Goal: Information Seeking & Learning: Learn about a topic

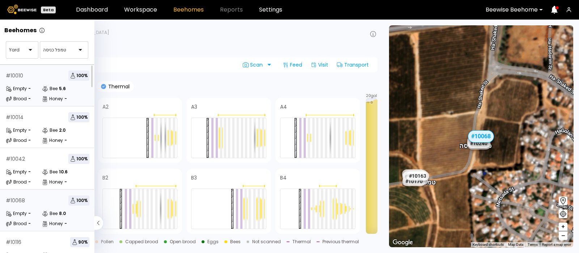
click at [30, 76] on div "# 10010 100 %" at bounding box center [48, 76] width 84 height 10
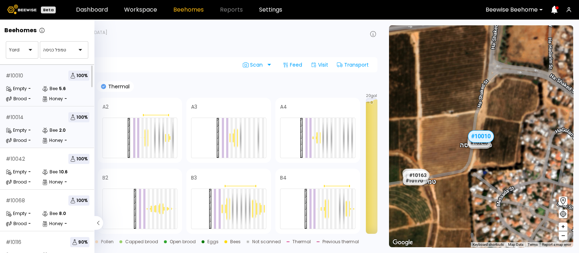
click at [25, 120] on div "# 10014 100 %" at bounding box center [48, 117] width 84 height 10
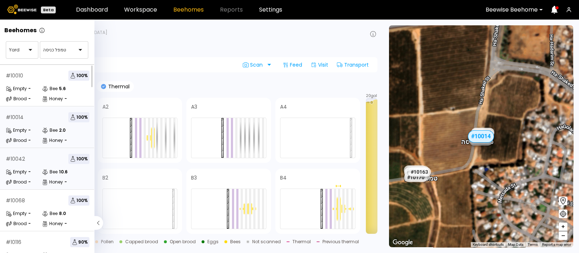
click at [22, 171] on div "Empty" at bounding box center [16, 171] width 21 height 7
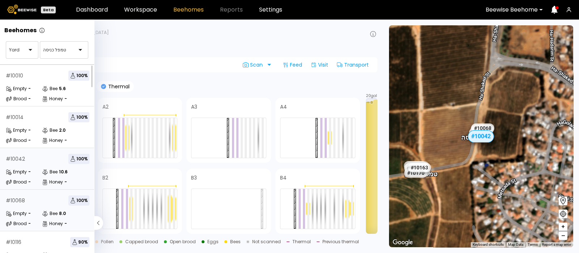
click at [26, 202] on div "# 10068 100 %" at bounding box center [48, 200] width 84 height 10
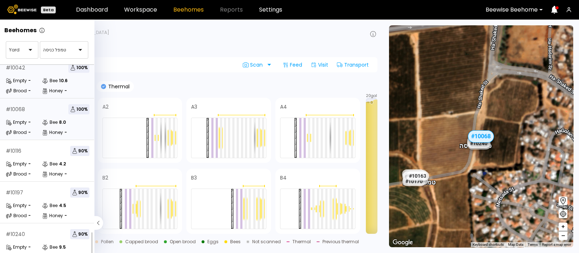
scroll to position [107, 0]
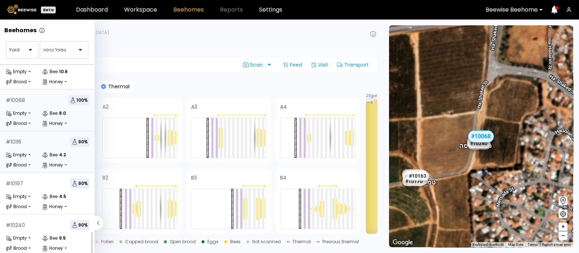
click at [24, 140] on div "# 10116 90 %" at bounding box center [48, 142] width 84 height 10
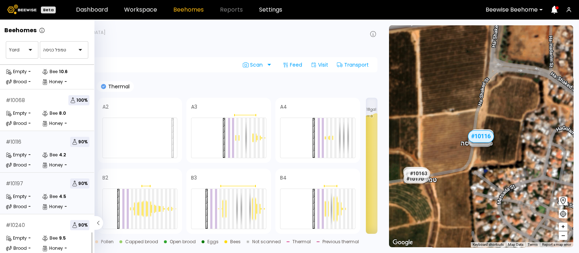
click at [24, 181] on div "# 10197 90 %" at bounding box center [48, 183] width 84 height 10
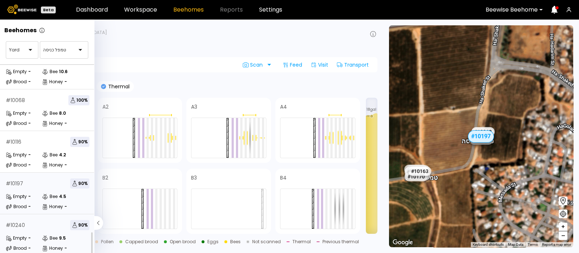
click at [24, 224] on div "# 10240 90 % Empty - Bee 9.5 Brood - Honey -" at bounding box center [47, 235] width 95 height 42
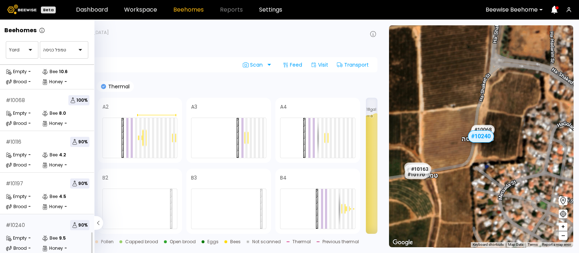
scroll to position [87, 0]
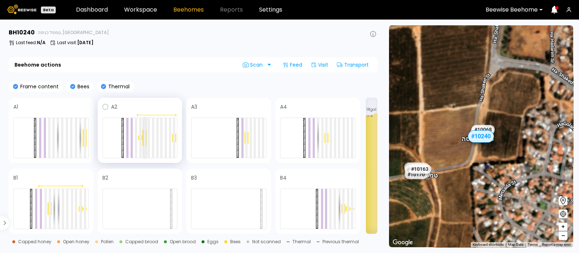
click at [145, 137] on div at bounding box center [145, 138] width 2 height 40
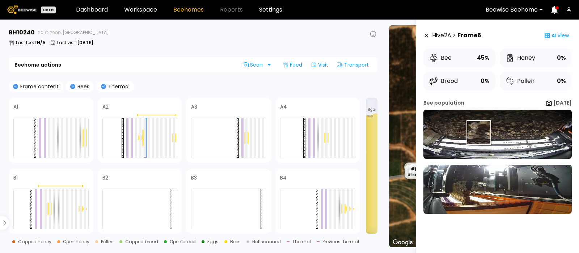
click at [478, 132] on img at bounding box center [498, 134] width 148 height 49
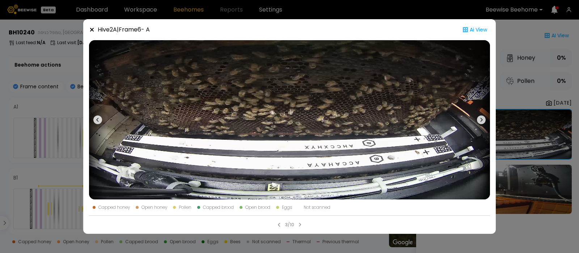
click at [481, 117] on icon at bounding box center [481, 119] width 9 height 9
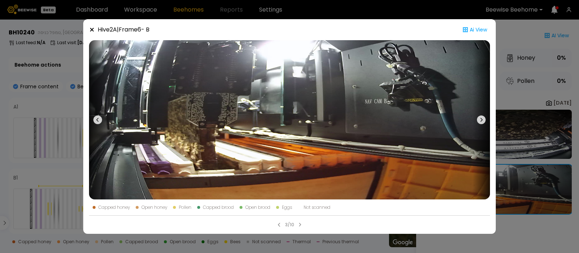
click at [91, 28] on icon at bounding box center [92, 30] width 6 height 6
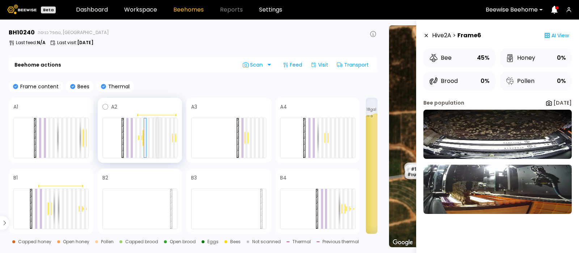
click at [158, 141] on div at bounding box center [157, 138] width 2 height 40
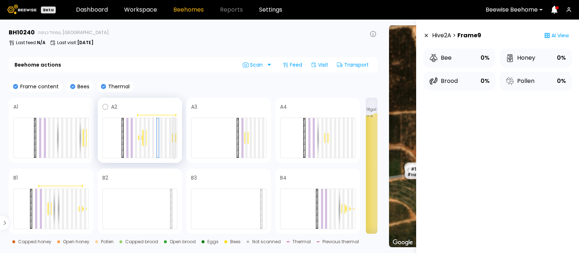
click at [174, 139] on div at bounding box center [174, 138] width 2 height 40
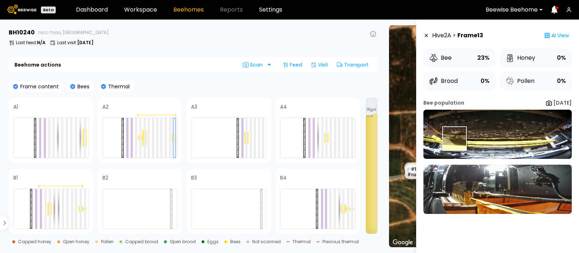
click at [455, 139] on img at bounding box center [498, 134] width 148 height 49
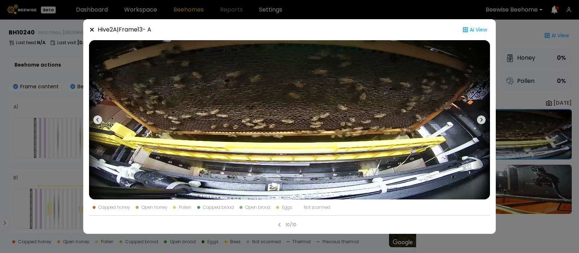
click at [483, 115] on button at bounding box center [481, 119] width 17 height 159
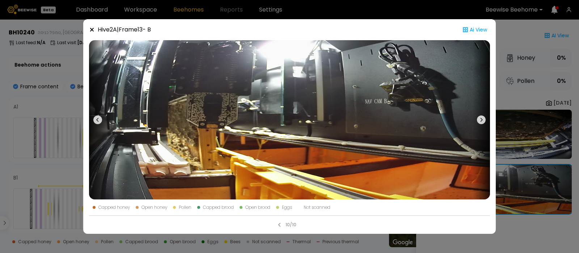
click at [92, 29] on icon at bounding box center [92, 30] width 6 height 6
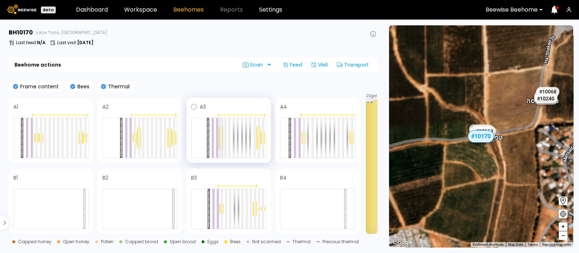
click at [222, 137] on div at bounding box center [221, 138] width 2 height 40
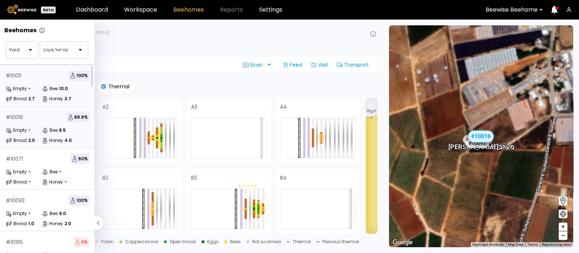
click at [32, 76] on div "# 10011 100 %" at bounding box center [48, 76] width 84 height 10
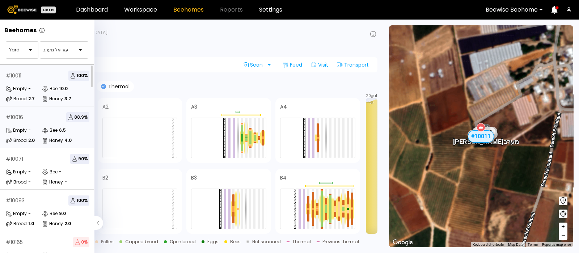
click at [18, 127] on div "Empty" at bounding box center [16, 130] width 21 height 7
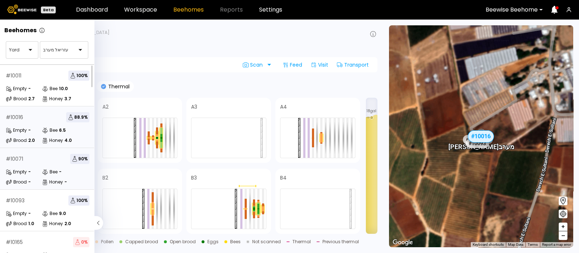
click at [31, 169] on div "Empty -" at bounding box center [24, 171] width 36 height 7
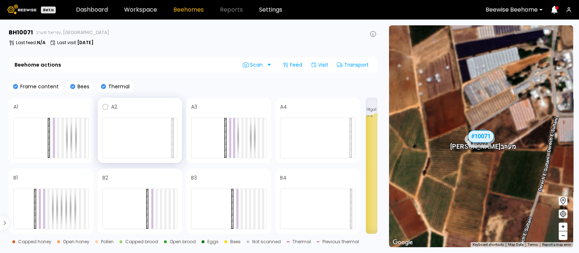
click at [172, 160] on div "A2" at bounding box center [140, 130] width 85 height 65
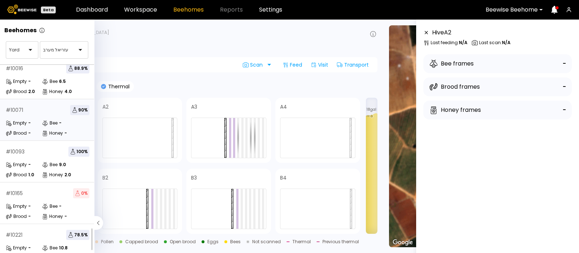
scroll to position [65, 0]
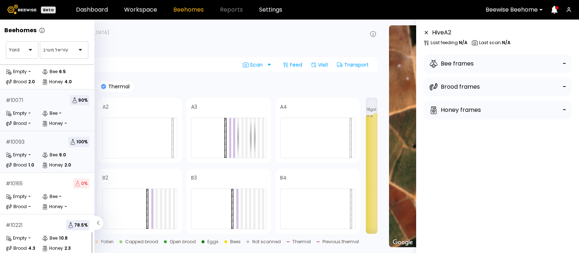
click at [17, 151] on div "Empty" at bounding box center [16, 154] width 21 height 7
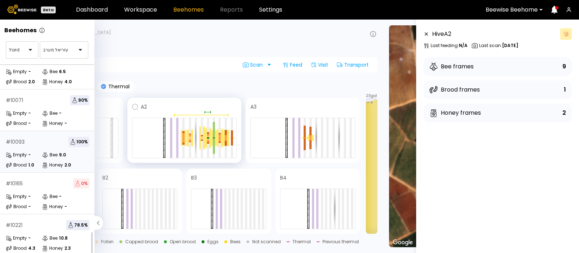
scroll to position [46, 0]
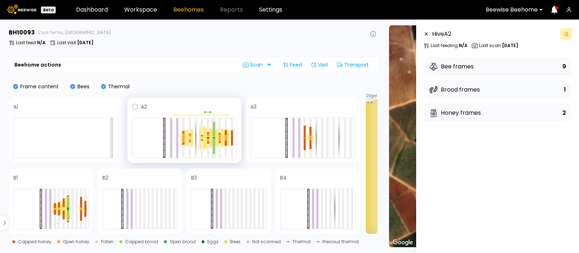
click at [214, 135] on div at bounding box center [214, 130] width 2 height 16
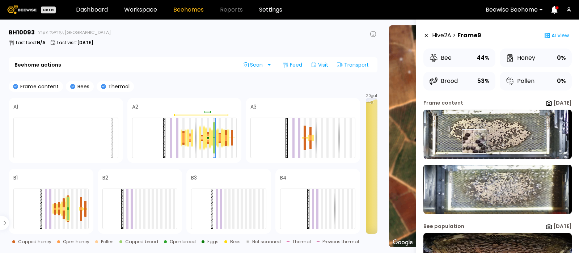
click at [474, 141] on img at bounding box center [498, 134] width 148 height 49
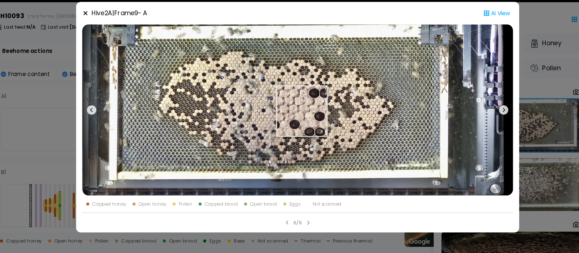
scroll to position [0, 0]
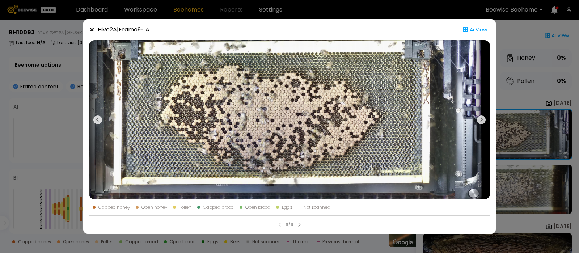
click at [480, 118] on icon at bounding box center [481, 119] width 9 height 9
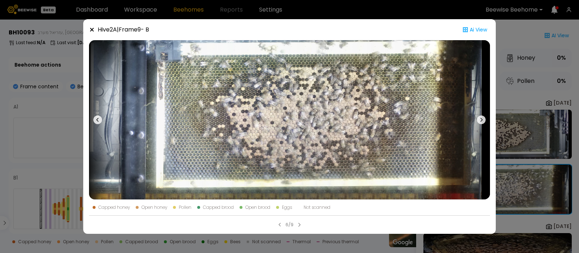
click at [92, 29] on icon at bounding box center [92, 30] width 6 height 6
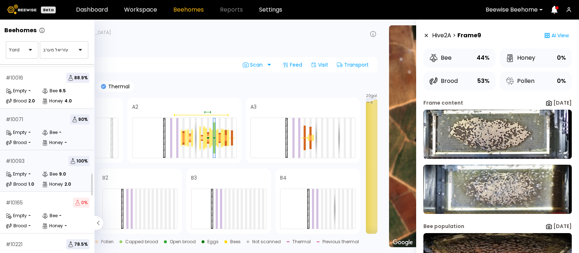
scroll to position [65, 0]
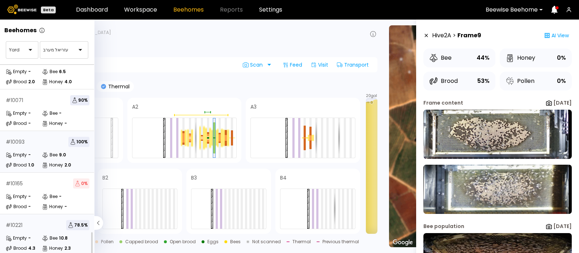
click at [40, 235] on div "Empty -" at bounding box center [24, 238] width 36 height 7
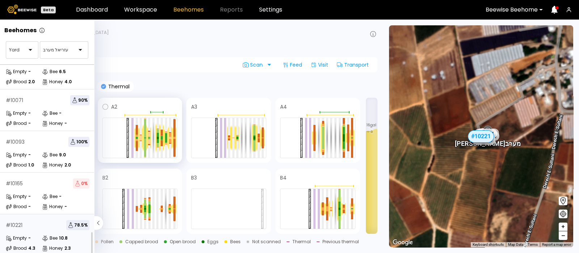
scroll to position [46, 0]
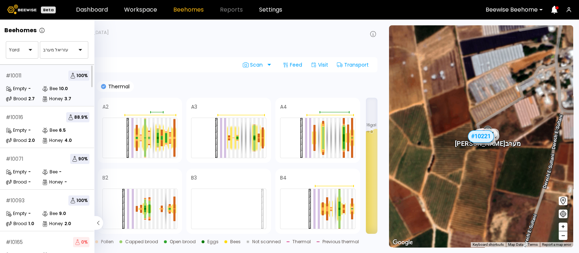
click at [41, 79] on div "# 10011 100 %" at bounding box center [48, 76] width 84 height 10
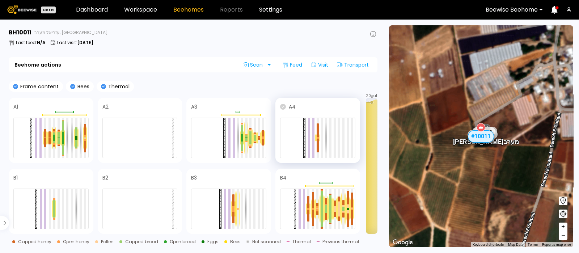
click at [284, 106] on icon at bounding box center [283, 107] width 6 height 6
click at [16, 179] on icon at bounding box center [16, 178] width 6 height 6
click at [195, 177] on icon at bounding box center [194, 178] width 6 height 6
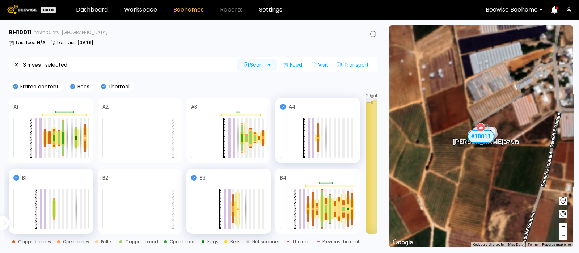
click at [255, 66] on span "Scan" at bounding box center [254, 65] width 22 height 6
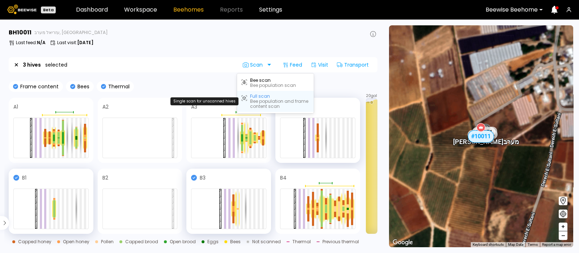
click at [262, 97] on div "Full scan" at bounding box center [260, 96] width 20 height 5
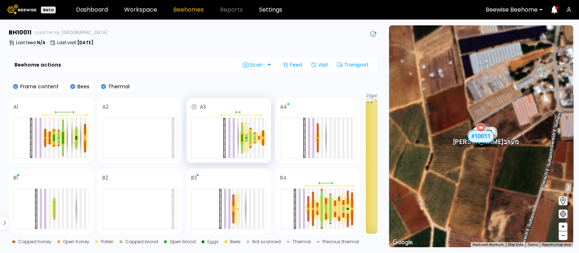
click at [195, 106] on icon at bounding box center [194, 107] width 6 height 6
click at [17, 108] on icon at bounding box center [16, 107] width 6 height 6
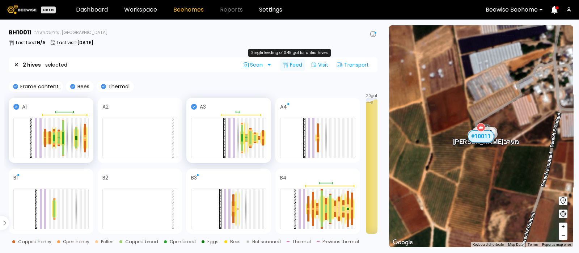
click at [291, 67] on div "Feed" at bounding box center [292, 65] width 25 height 12
drag, startPoint x: 294, startPoint y: 62, endPoint x: 207, endPoint y: 42, distance: 88.8
click at [207, 42] on div "Last feed : N/A Last visit : Aug 17" at bounding box center [193, 43] width 369 height 6
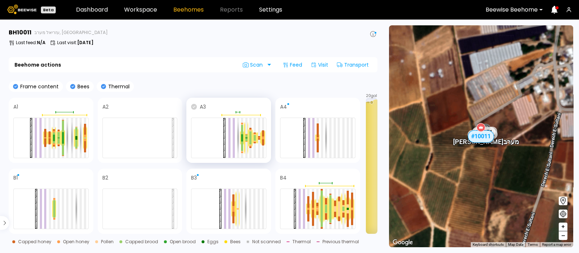
click at [193, 107] on icon at bounding box center [194, 107] width 6 height 6
click at [14, 108] on icon at bounding box center [16, 107] width 6 height 6
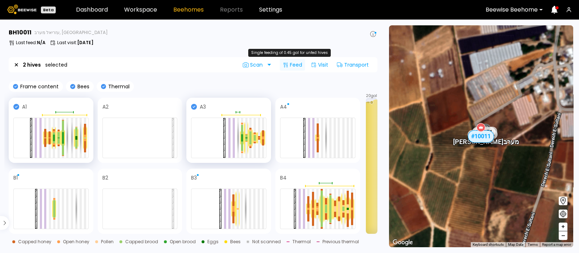
click at [294, 63] on div "Feed" at bounding box center [292, 65] width 25 height 12
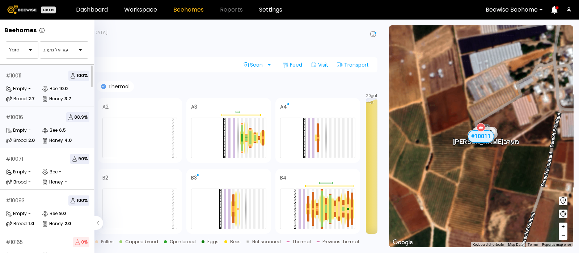
click at [22, 135] on div "Empty - Bee 6.5 Brood 2.0 Honey 4.0" at bounding box center [48, 135] width 84 height 17
click at [24, 129] on div "Empty" at bounding box center [16, 130] width 21 height 7
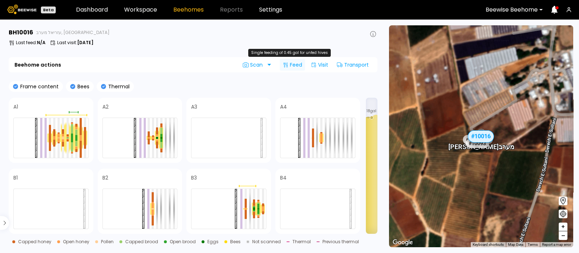
click at [293, 63] on div "Feed" at bounding box center [292, 65] width 25 height 12
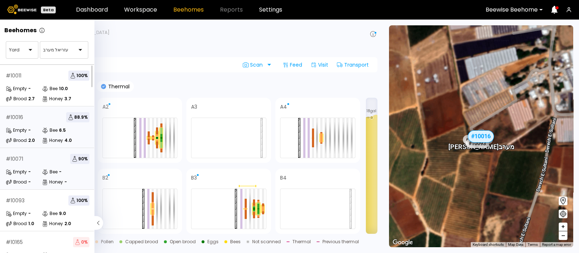
click at [33, 168] on div "Empty -" at bounding box center [24, 171] width 36 height 7
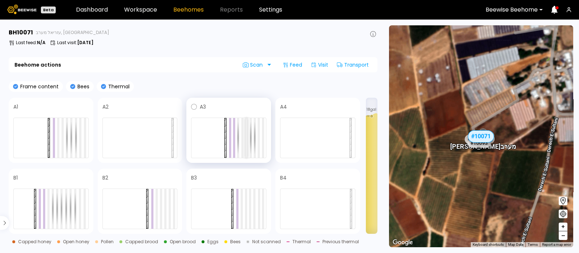
click at [245, 131] on div at bounding box center [246, 138] width 2 height 40
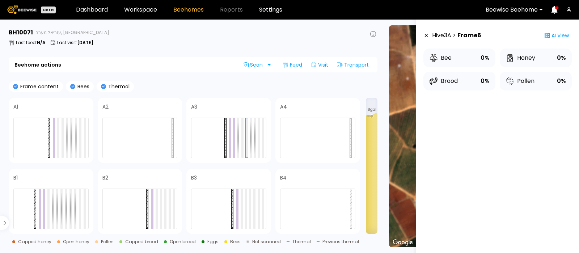
click at [208, 73] on section "BH 10071 עזריאל מערב, Central IL Last feed : N/A Last visit : [DATE] Beehome ac…" at bounding box center [193, 137] width 379 height 234
click at [262, 64] on span "Scan" at bounding box center [254, 65] width 22 height 6
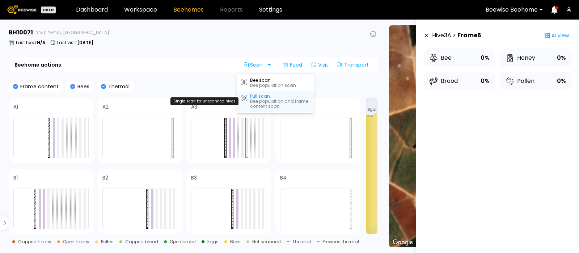
click at [262, 100] on div "Bee population and frame content scan" at bounding box center [279, 104] width 59 height 10
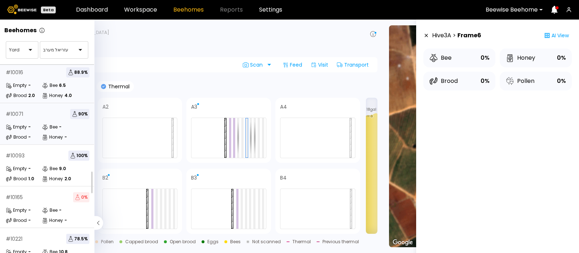
scroll to position [65, 0]
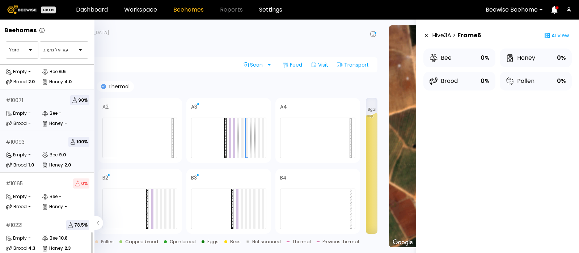
click at [36, 143] on div "# 10093 100 % Empty - Bee 9.0 Brood 1.0 Honey 2.0" at bounding box center [47, 152] width 95 height 42
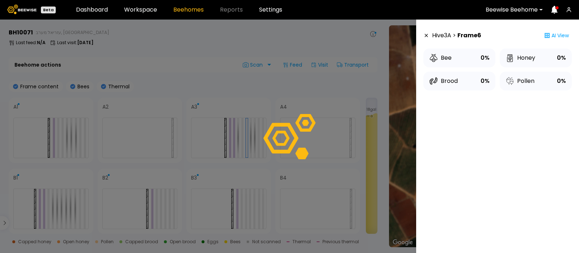
scroll to position [46, 0]
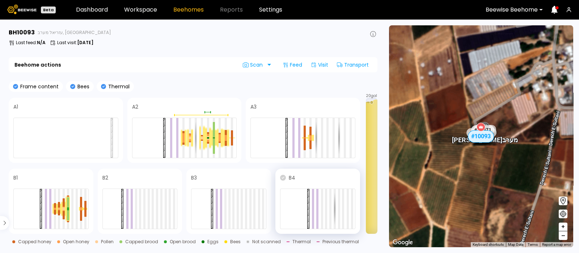
click at [286, 176] on icon at bounding box center [283, 178] width 6 height 6
click at [194, 178] on icon at bounding box center [194, 178] width 6 height 6
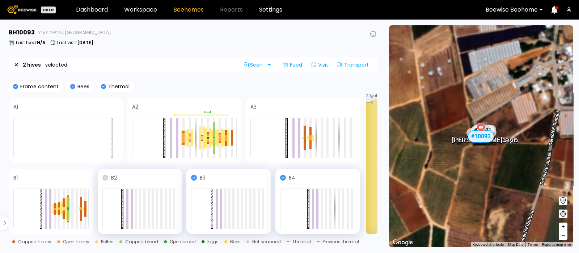
click at [108, 177] on icon at bounding box center [105, 178] width 6 height 6
click at [252, 107] on icon at bounding box center [254, 107] width 6 height 6
click at [181, 75] on section "BH 10093 עזריאל מערב, Central IL Last feed : N/A Last visit : Aug 17 4 hives se…" at bounding box center [193, 137] width 379 height 234
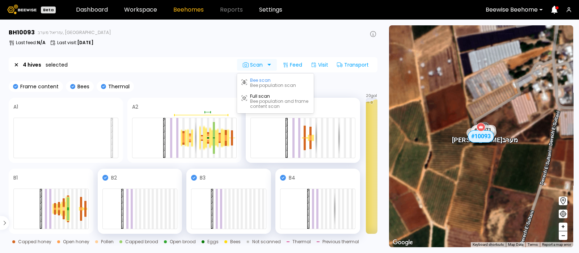
click at [256, 66] on span "Scan" at bounding box center [254, 65] width 22 height 6
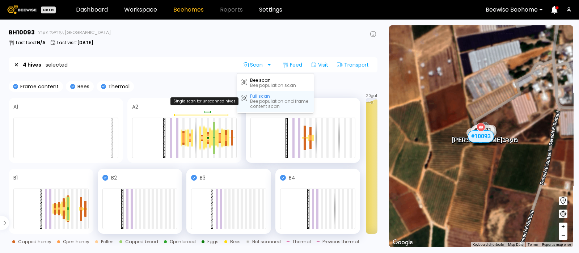
click at [256, 99] on div "Bee population and frame content scan" at bounding box center [279, 104] width 59 height 10
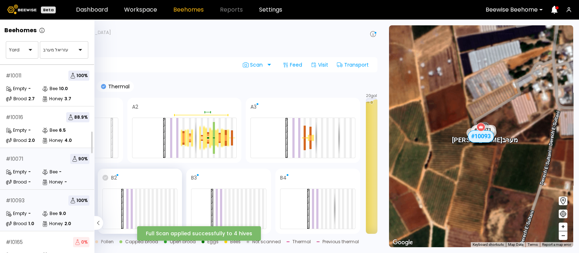
scroll to position [65, 0]
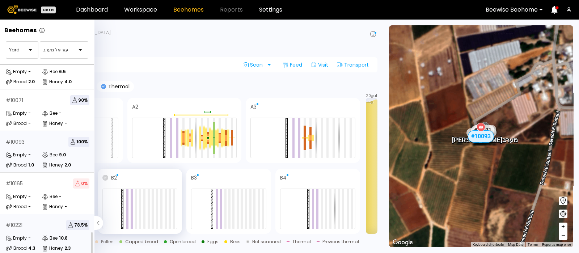
click at [36, 223] on div "# 10221 78.5 %" at bounding box center [48, 225] width 84 height 10
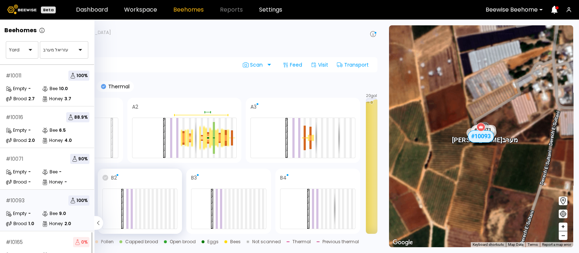
scroll to position [65, 0]
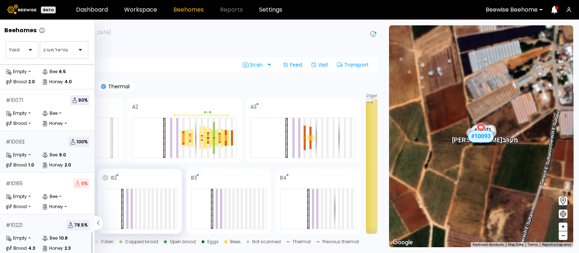
click at [47, 235] on icon at bounding box center [45, 238] width 6 height 6
click at [43, 225] on div "# 10221 78.5 % Empty - Bee 10.8 Brood 4.3 Honey 2.3" at bounding box center [47, 235] width 95 height 42
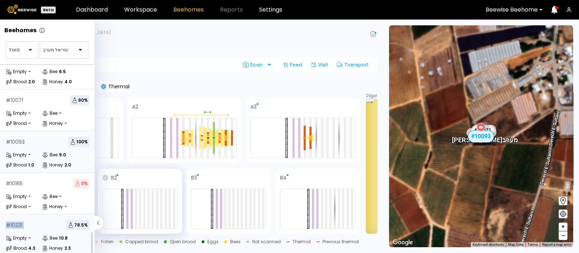
click at [43, 225] on div "# 10221 78.5 % Empty - Bee 10.8 Brood 4.3 Honey 2.3" at bounding box center [47, 235] width 95 height 42
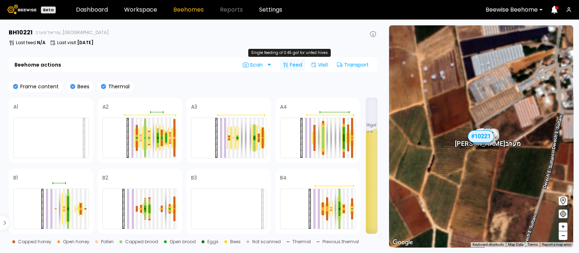
click at [292, 64] on div "Feed" at bounding box center [292, 65] width 25 height 12
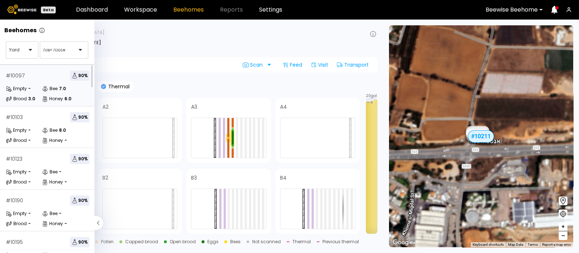
click at [33, 79] on div "# 10097 90 %" at bounding box center [48, 76] width 84 height 10
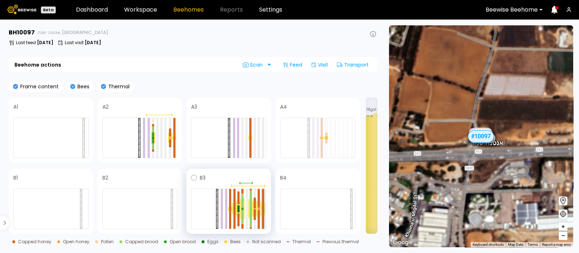
click at [263, 211] on div at bounding box center [263, 219] width 2 height 20
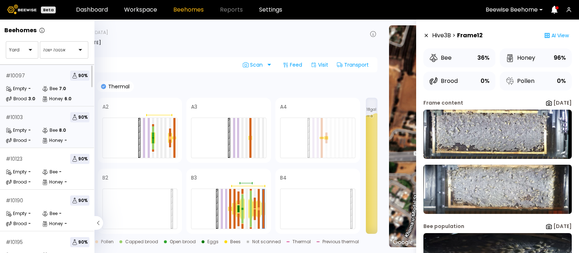
click at [16, 120] on div "# 10103" at bounding box center [14, 117] width 17 height 5
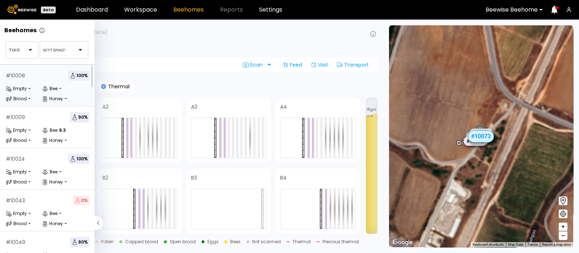
click at [50, 85] on div "Bee" at bounding box center [50, 88] width 16 height 7
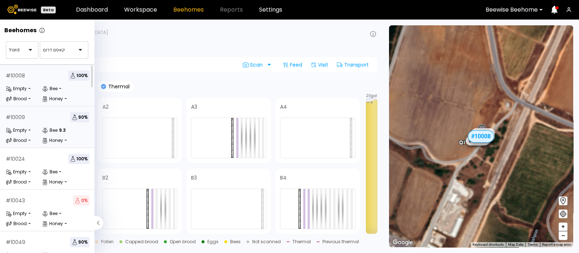
click at [25, 127] on div "Empty" at bounding box center [16, 130] width 21 height 7
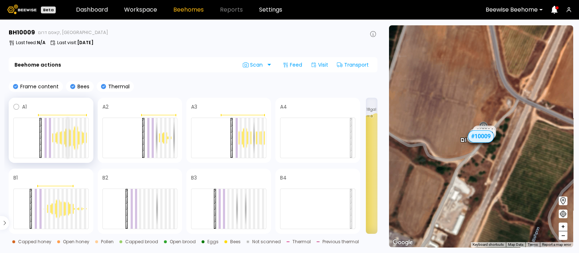
click at [68, 134] on div at bounding box center [68, 138] width 2 height 40
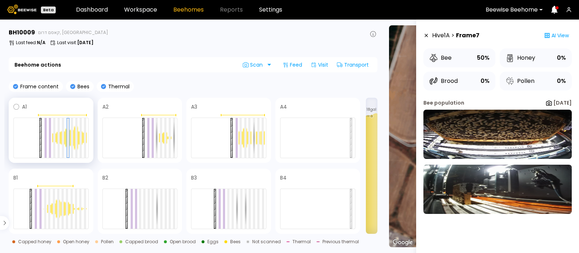
click at [75, 134] on div at bounding box center [76, 138] width 4 height 25
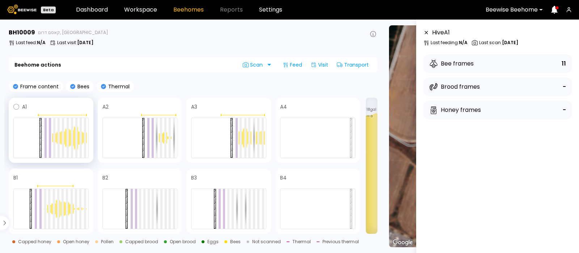
click at [78, 135] on div at bounding box center [80, 138] width 4 height 14
click at [64, 140] on div at bounding box center [63, 138] width 4 height 14
click at [86, 140] on div at bounding box center [85, 138] width 2 height 40
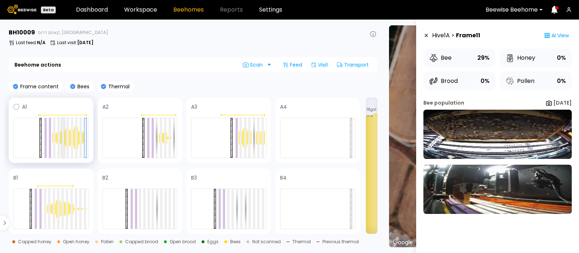
click at [62, 136] on div at bounding box center [63, 138] width 2 height 40
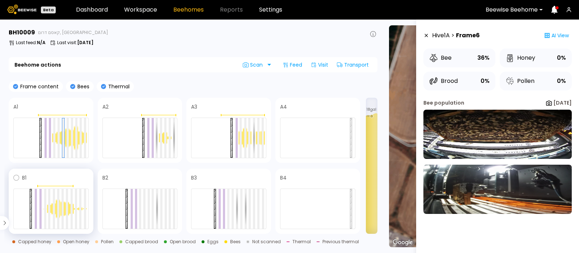
click at [56, 206] on div at bounding box center [58, 209] width 4 height 20
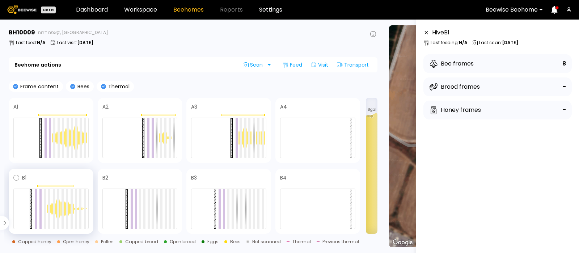
click at [65, 209] on div at bounding box center [67, 209] width 4 height 14
click at [66, 209] on div at bounding box center [67, 209] width 2 height 40
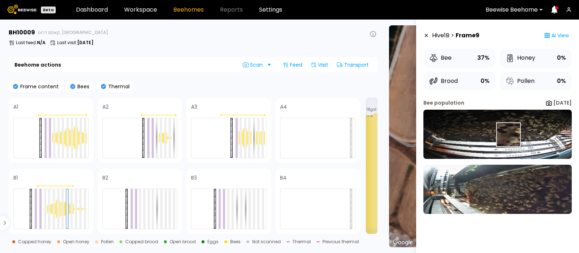
click at [508, 135] on img at bounding box center [498, 134] width 148 height 49
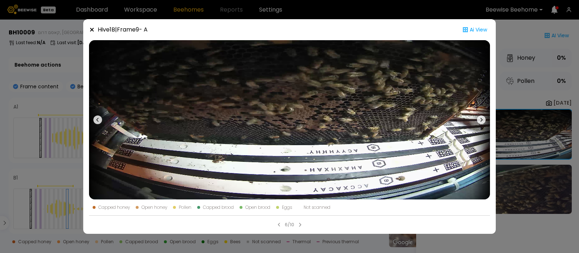
click at [92, 29] on icon at bounding box center [92, 30] width 6 height 6
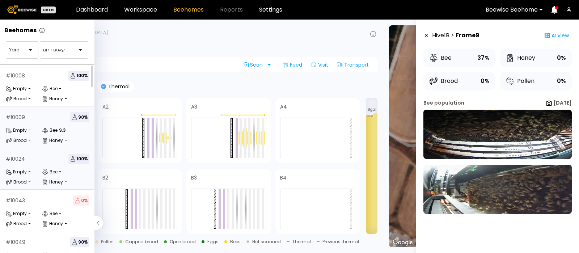
click at [25, 163] on div "# 10024 100 %" at bounding box center [48, 159] width 84 height 10
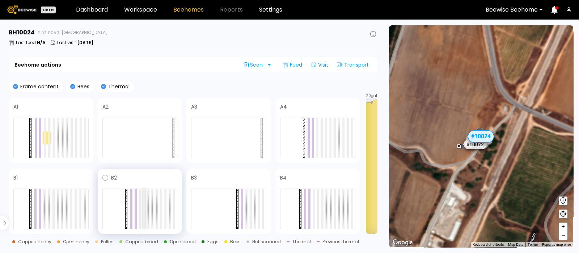
click at [143, 203] on div at bounding box center [144, 209] width 2 height 40
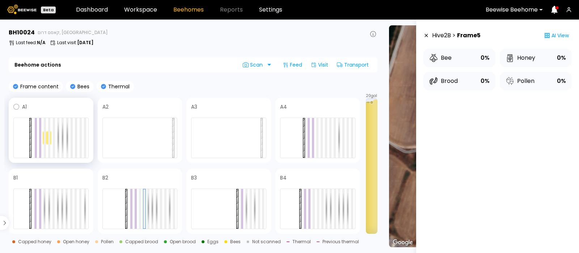
click at [47, 135] on div at bounding box center [49, 138] width 4 height 14
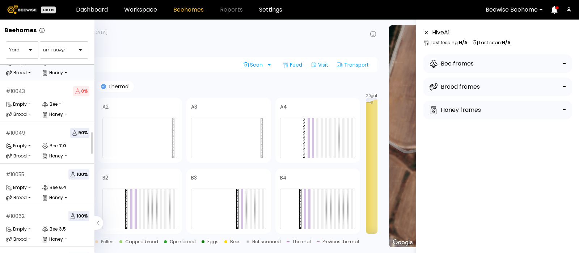
scroll to position [109, 0]
click at [47, 150] on div "Empty - Bee 7.0 Brood - Honey -" at bounding box center [48, 151] width 84 height 17
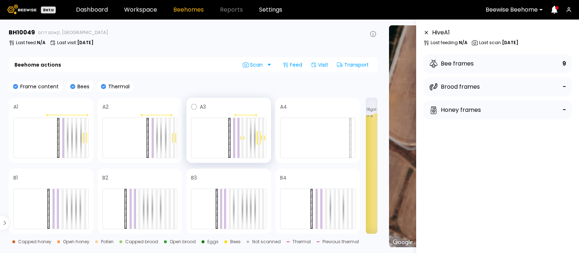
click at [257, 136] on div at bounding box center [259, 137] width 4 height 15
click at [260, 138] on div at bounding box center [259, 138] width 2 height 40
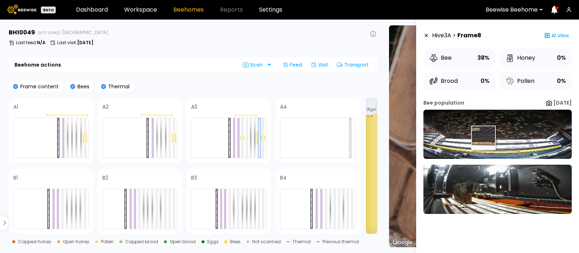
click at [483, 138] on img at bounding box center [498, 134] width 148 height 49
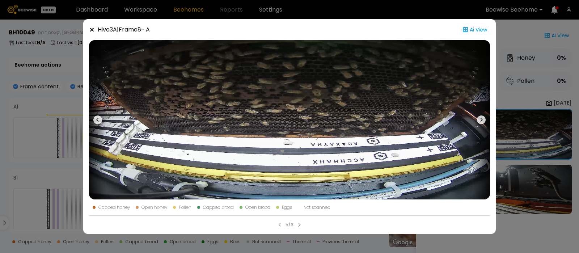
click at [92, 29] on icon at bounding box center [92, 30] width 4 height 4
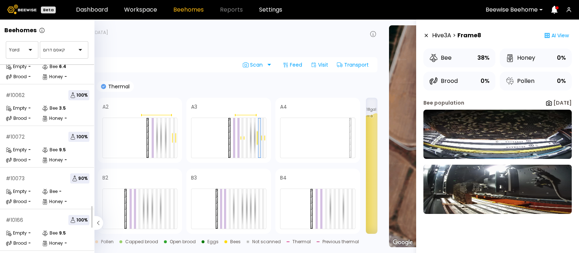
scroll to position [231, 0]
click at [37, 233] on div "Empty -" at bounding box center [24, 232] width 36 height 7
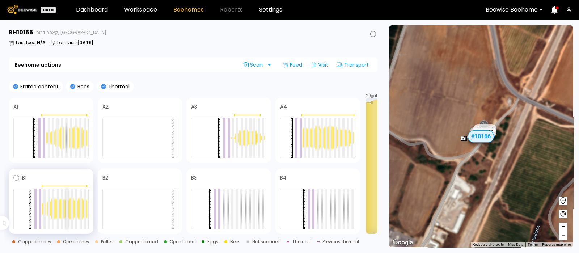
click at [68, 213] on div at bounding box center [66, 209] width 5 height 20
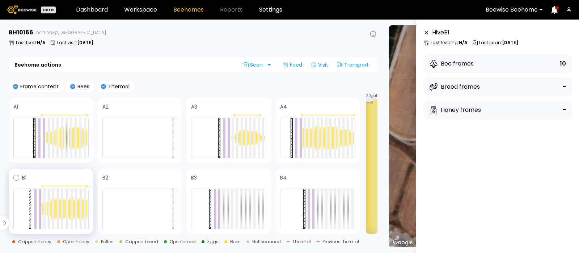
click at [79, 211] on div at bounding box center [80, 208] width 5 height 23
click at [75, 133] on div at bounding box center [76, 138] width 2 height 40
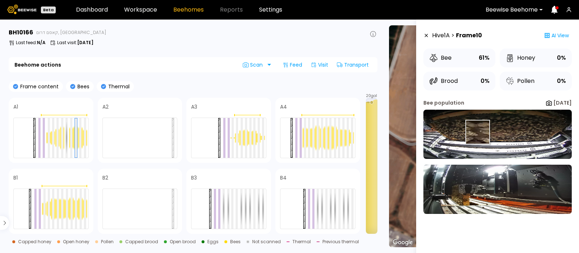
click at [478, 132] on img at bounding box center [498, 134] width 148 height 49
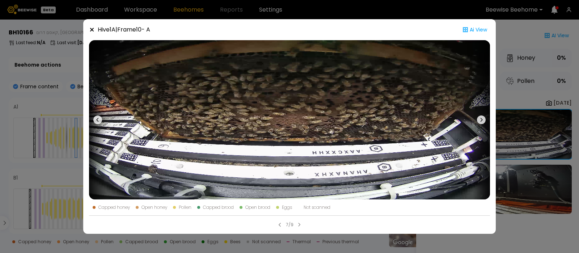
click at [479, 118] on icon at bounding box center [481, 119] width 9 height 9
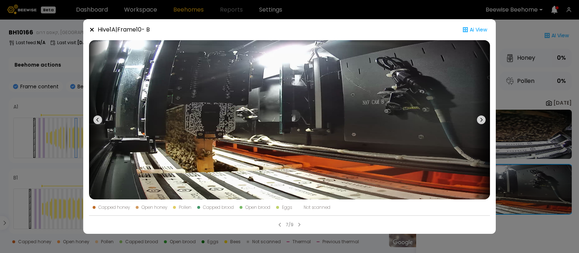
click at [98, 118] on icon at bounding box center [97, 120] width 2 height 4
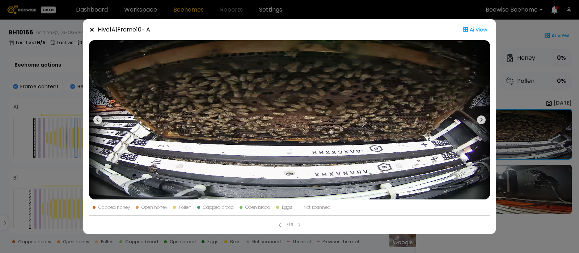
click at [92, 30] on icon at bounding box center [92, 30] width 6 height 6
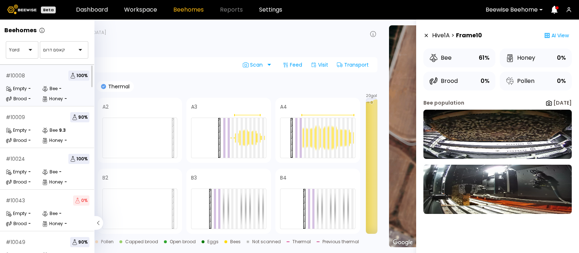
click at [47, 80] on div "# 10008 100 %" at bounding box center [48, 76] width 84 height 10
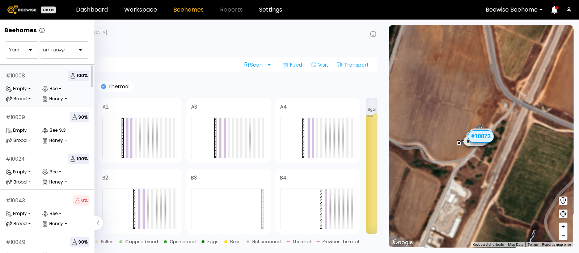
click at [47, 82] on div "# 10008 100 % Empty - Bee - Brood - Honey -" at bounding box center [47, 86] width 95 height 42
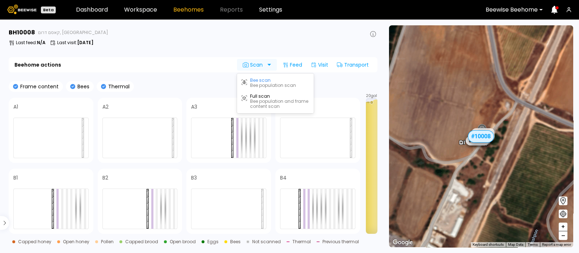
click at [257, 64] on span "Scan" at bounding box center [254, 65] width 22 height 6
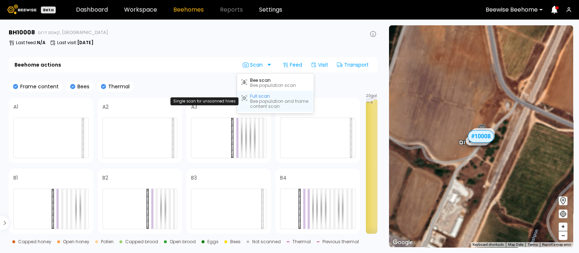
click at [257, 97] on div "Full scan" at bounding box center [260, 96] width 20 height 5
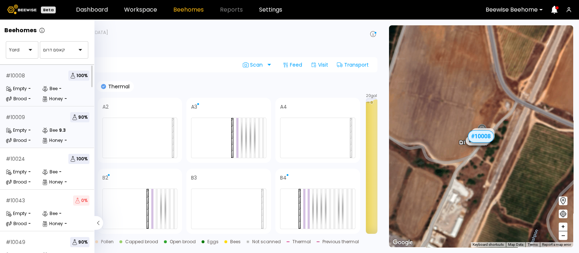
click at [21, 122] on div "# 10009 90 %" at bounding box center [48, 117] width 84 height 10
click at [37, 125] on div "# 10009 90 % Empty - Bee 9.3 Brood - Honey -" at bounding box center [47, 127] width 95 height 42
click at [43, 127] on div "Bee" at bounding box center [50, 130] width 16 height 7
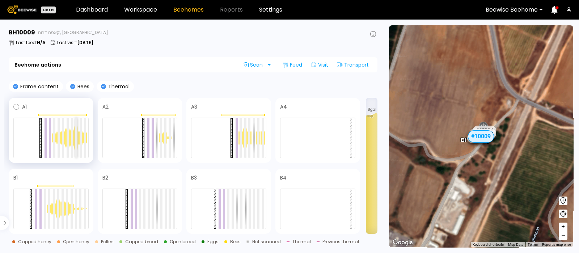
click at [76, 135] on div at bounding box center [76, 138] width 2 height 40
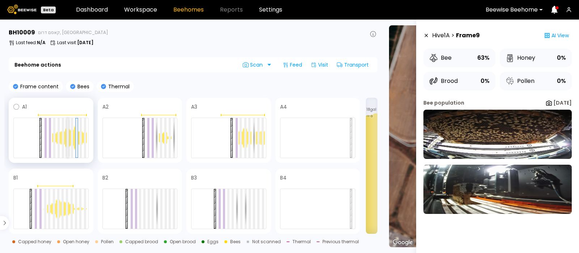
click at [68, 137] on div at bounding box center [68, 138] width 2 height 40
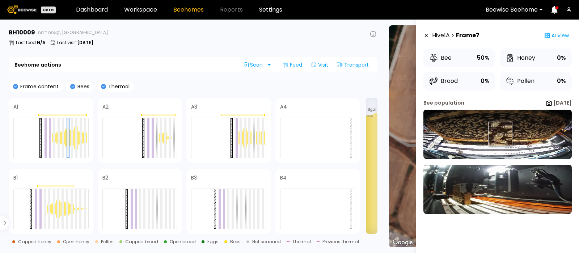
click at [500, 134] on img at bounding box center [498, 134] width 148 height 49
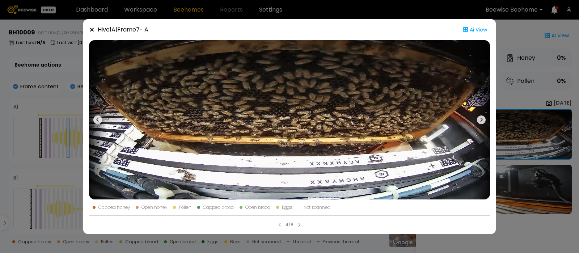
click at [481, 117] on icon at bounding box center [481, 119] width 9 height 9
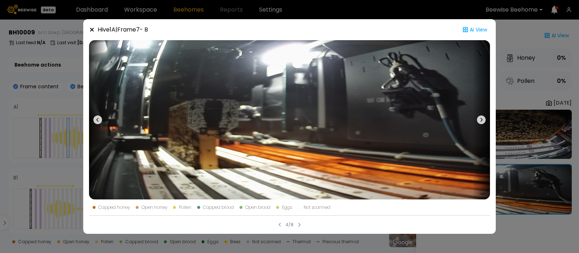
click at [100, 117] on icon at bounding box center [97, 119] width 9 height 9
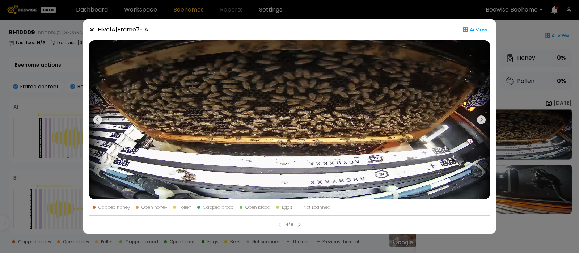
click at [92, 31] on icon at bounding box center [92, 30] width 6 height 6
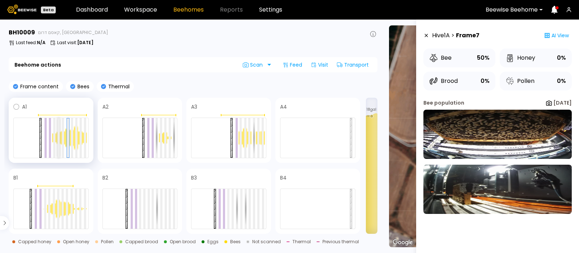
click at [58, 139] on div at bounding box center [59, 138] width 2 height 40
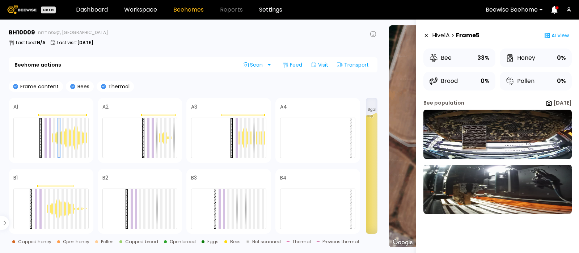
click at [474, 138] on img at bounding box center [498, 134] width 148 height 49
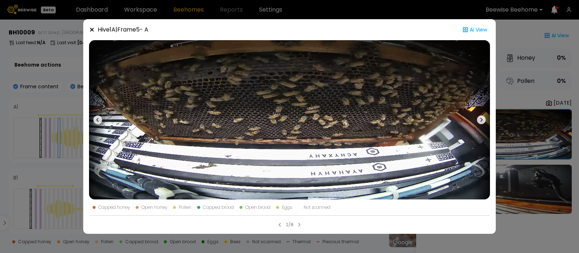
click at [479, 119] on icon at bounding box center [481, 119] width 9 height 9
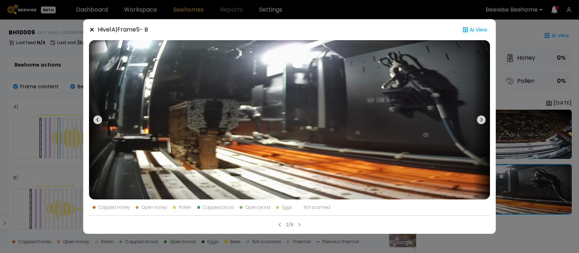
click at [92, 29] on icon at bounding box center [92, 30] width 6 height 6
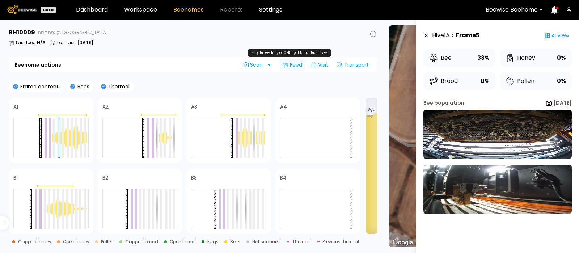
click at [291, 67] on div "Feed" at bounding box center [292, 65] width 25 height 12
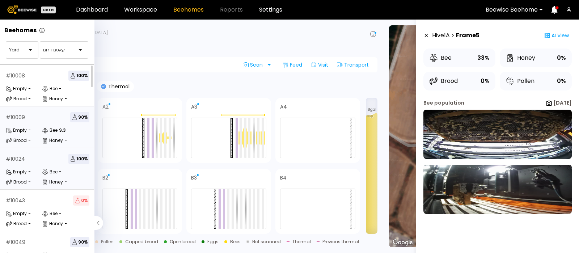
click at [28, 167] on div "# 10024 100 % Empty - Bee - Brood - Honey -" at bounding box center [47, 169] width 95 height 42
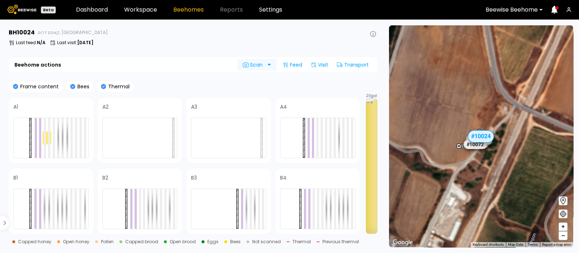
click at [253, 66] on span "Scan" at bounding box center [254, 65] width 22 height 6
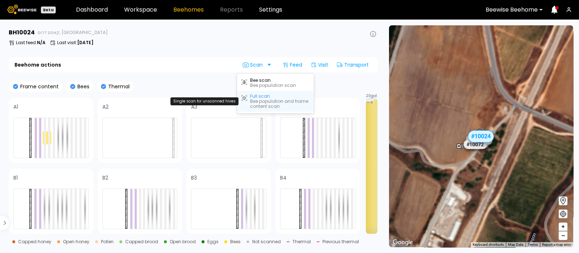
click at [253, 99] on div "Bee population and frame content scan" at bounding box center [279, 104] width 59 height 10
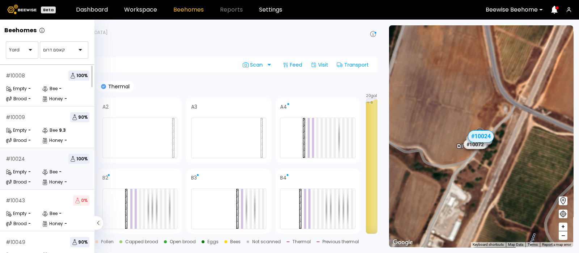
click at [0, 157] on div "# 10024 100 % Empty - Bee - Brood - Honey -" at bounding box center [47, 169] width 95 height 42
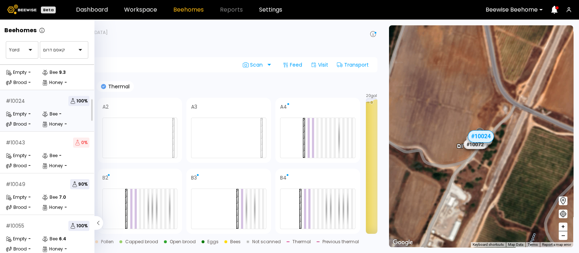
scroll to position [61, 0]
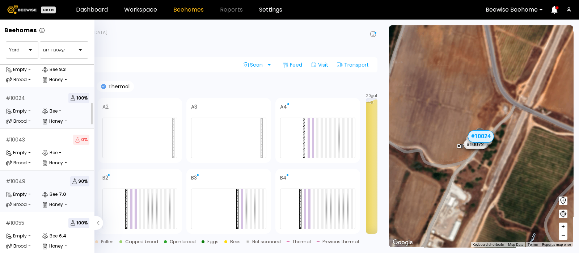
click at [31, 186] on div "# 10049 90 % Empty - Bee 7.0 Brood - Honey -" at bounding box center [47, 192] width 95 height 42
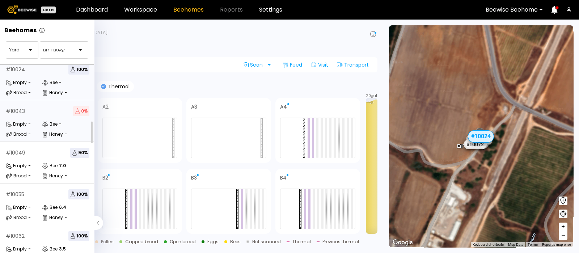
scroll to position [92, 0]
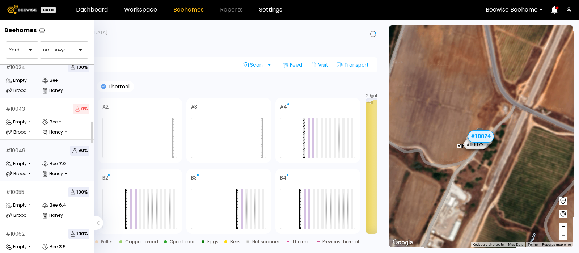
click at [51, 156] on div "# 10049 90 % Empty - Bee 7.0 Brood - Honey -" at bounding box center [47, 161] width 95 height 42
click at [51, 153] on div "# 10049 90 %" at bounding box center [48, 151] width 84 height 10
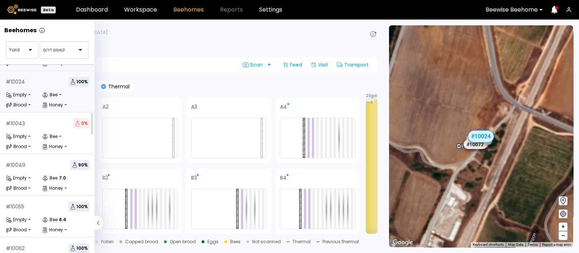
scroll to position [77, 0]
click at [24, 172] on div "# 10049 90 % Empty - Bee 7.0 Brood - Honey -" at bounding box center [47, 175] width 95 height 42
click at [100, 225] on icon at bounding box center [98, 223] width 9 height 14
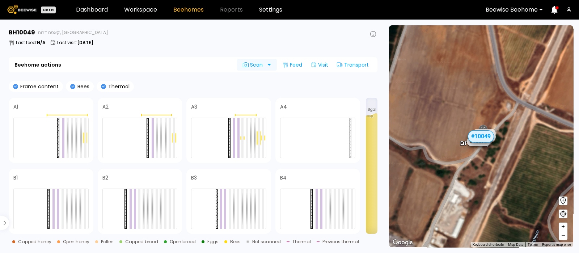
click at [255, 62] on span "Scan" at bounding box center [254, 65] width 22 height 6
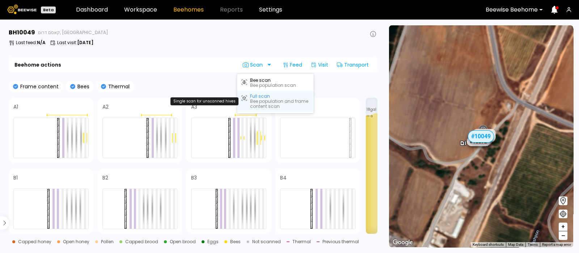
click at [260, 100] on div "Bee population and frame content scan" at bounding box center [279, 104] width 59 height 10
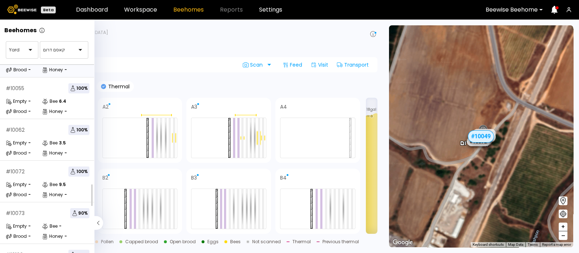
scroll to position [195, 0]
click at [49, 91] on div "# 10055 100 %" at bounding box center [48, 88] width 84 height 10
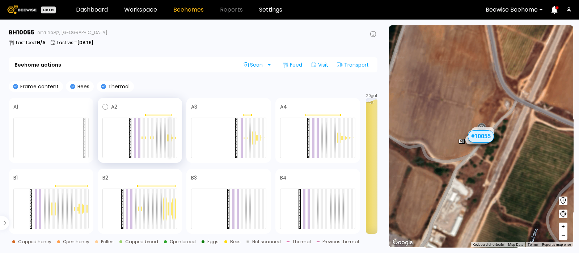
click at [168, 136] on div at bounding box center [169, 138] width 4 height 8
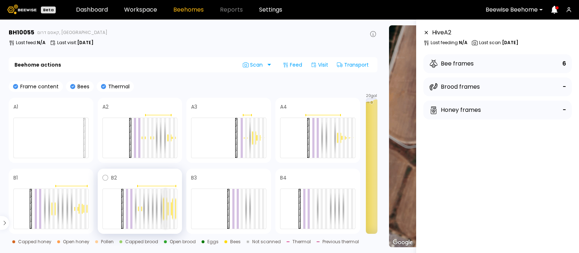
click at [166, 207] on div at bounding box center [165, 209] width 2 height 40
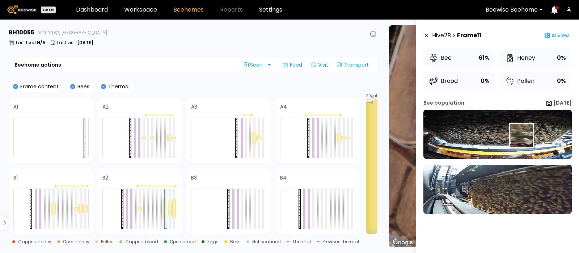
click at [521, 135] on img at bounding box center [498, 134] width 148 height 49
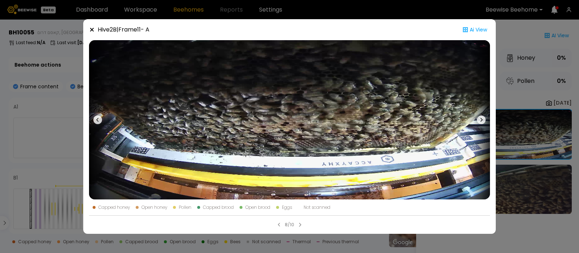
click at [479, 118] on icon at bounding box center [481, 119] width 9 height 9
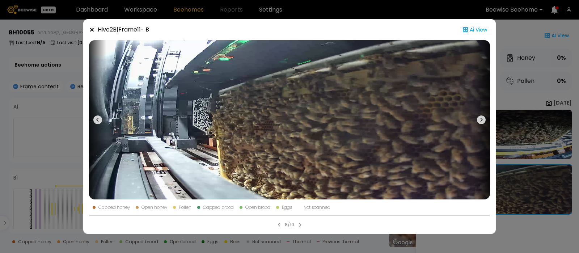
click at [93, 27] on icon at bounding box center [92, 30] width 6 height 6
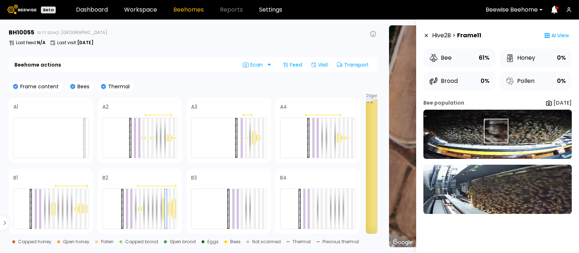
click at [497, 131] on img at bounding box center [498, 134] width 148 height 49
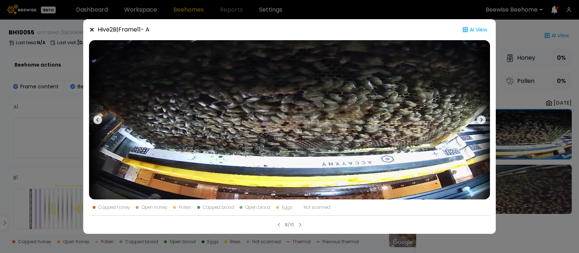
click at [92, 28] on icon at bounding box center [92, 30] width 6 height 6
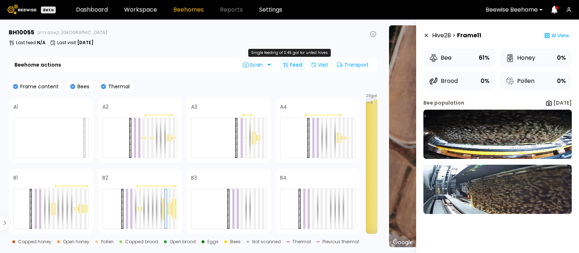
click at [289, 66] on div "Feed" at bounding box center [292, 65] width 25 height 12
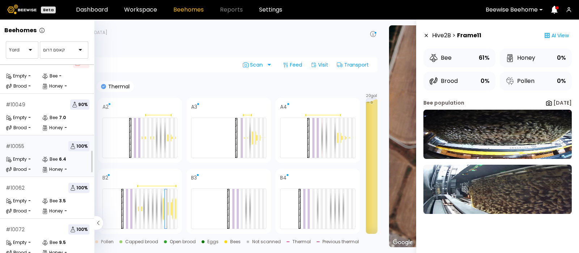
scroll to position [140, 0]
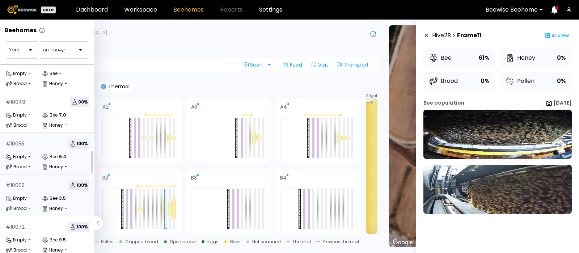
click at [30, 201] on div "-" at bounding box center [29, 198] width 3 height 4
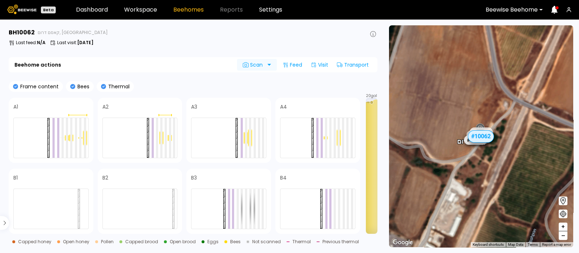
click at [257, 65] on span "Scan" at bounding box center [254, 65] width 22 height 6
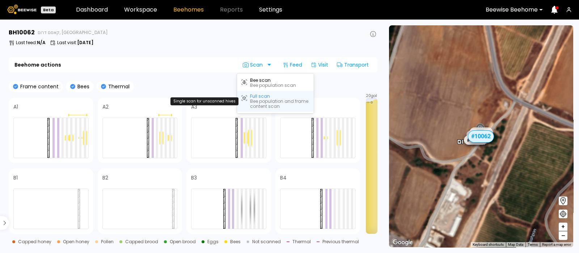
click at [256, 97] on div "Full scan" at bounding box center [260, 96] width 20 height 5
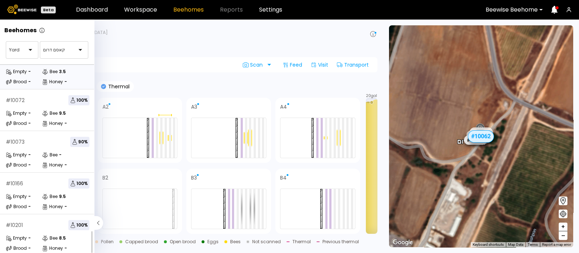
scroll to position [273, 0]
click at [34, 110] on div "Empty -" at bounding box center [24, 113] width 36 height 7
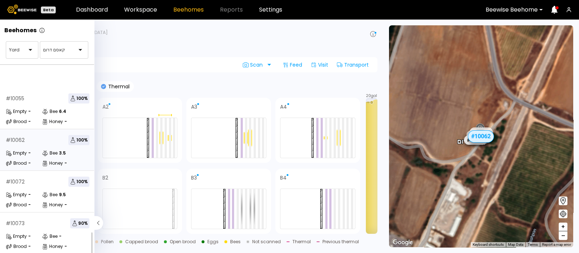
scroll to position [273, 0]
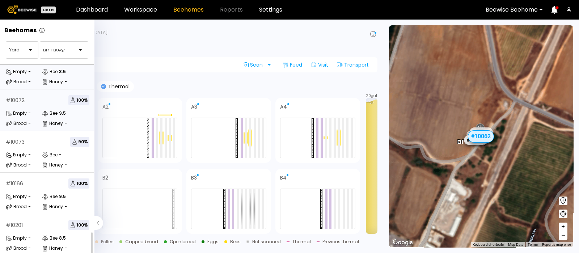
click at [43, 102] on div "# 10072 100 % Empty - Bee 9.5 Brood - Honey -" at bounding box center [47, 110] width 95 height 42
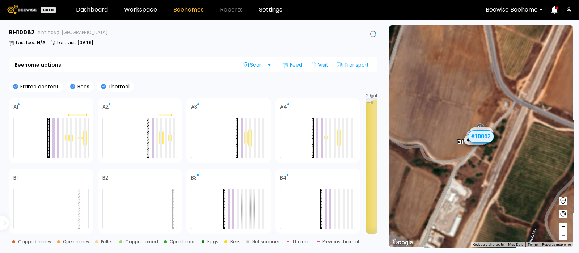
scroll to position [254, 0]
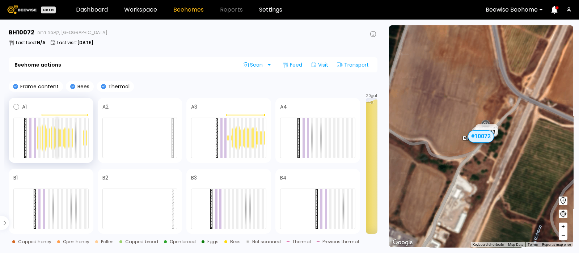
click at [57, 135] on div at bounding box center [57, 138] width 2 height 40
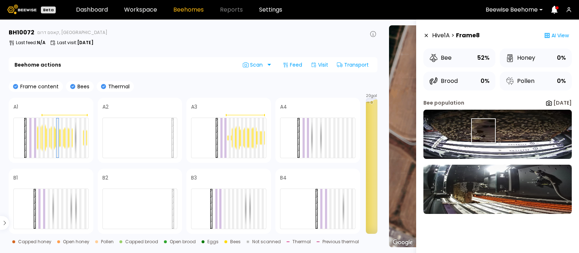
click at [483, 131] on img at bounding box center [498, 134] width 148 height 49
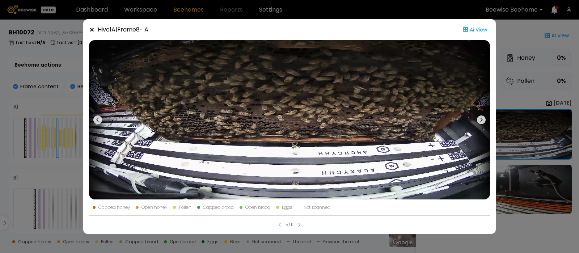
click at [92, 29] on icon at bounding box center [92, 30] width 4 height 4
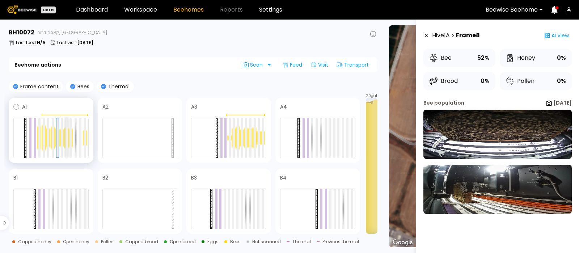
click at [66, 138] on div at bounding box center [67, 138] width 2 height 40
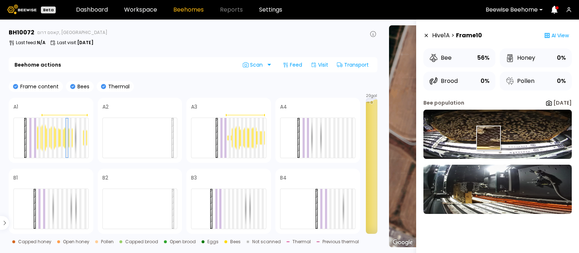
click at [490, 137] on img at bounding box center [498, 134] width 148 height 49
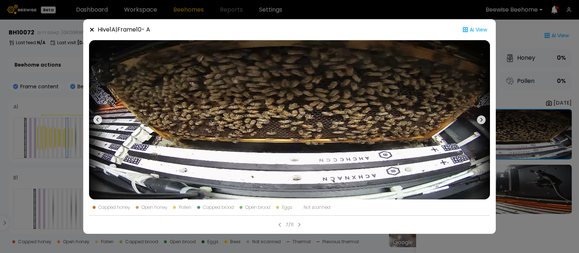
click at [91, 30] on icon at bounding box center [92, 30] width 6 height 6
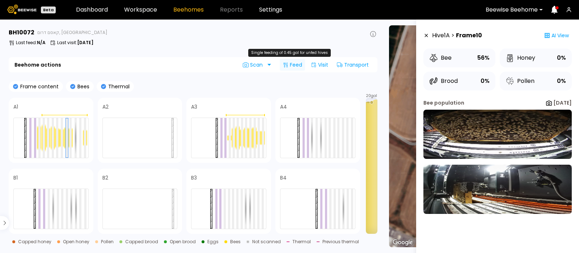
click at [289, 64] on div "Feed" at bounding box center [292, 65] width 25 height 12
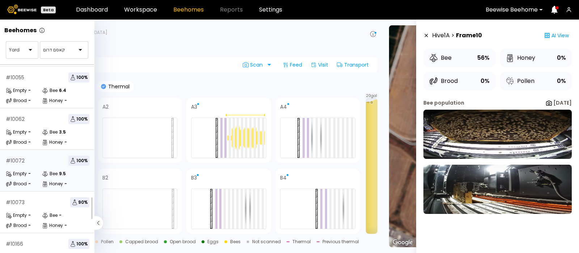
scroll to position [273, 0]
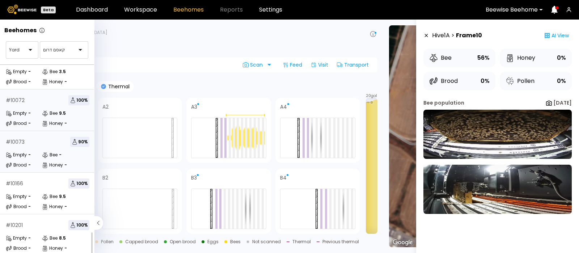
click at [30, 140] on div "# 10073 90 % Empty - Bee - Brood - Honey -" at bounding box center [47, 152] width 95 height 42
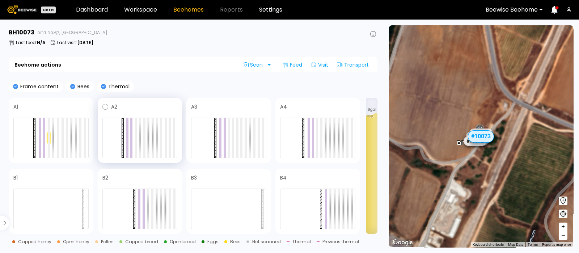
scroll to position [254, 0]
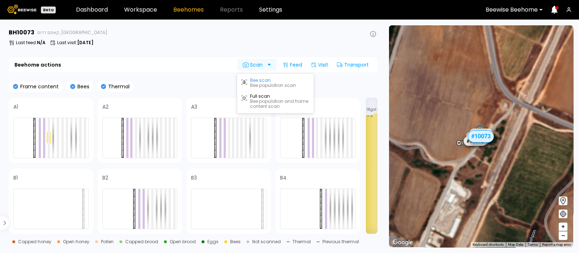
click at [256, 63] on span "Scan" at bounding box center [254, 65] width 22 height 6
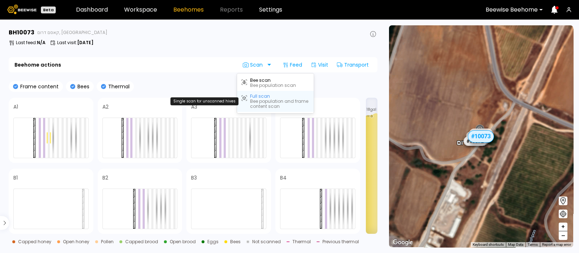
click at [260, 97] on div "Full scan" at bounding box center [260, 96] width 20 height 5
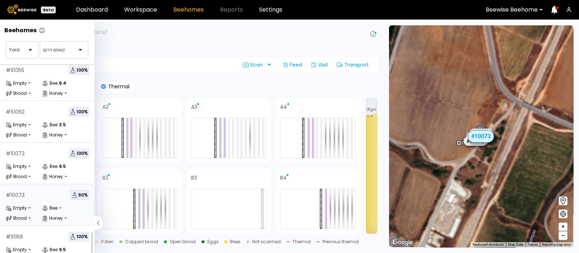
scroll to position [273, 0]
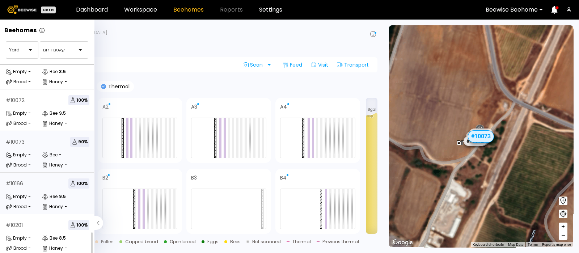
click at [32, 184] on div "# 10166 100 % Empty - Bee 9.5 Brood - Honey -" at bounding box center [47, 194] width 95 height 42
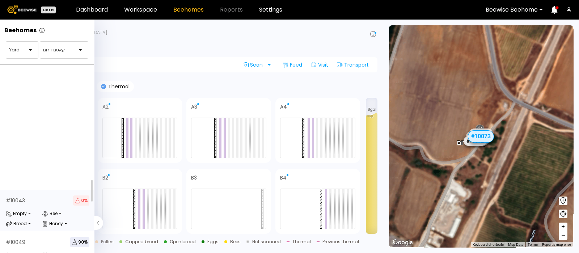
scroll to position [273, 0]
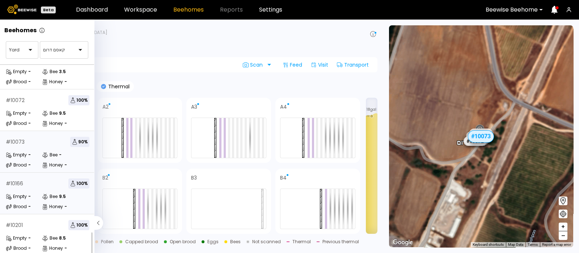
click at [39, 178] on div "# 10166 100 %" at bounding box center [48, 183] width 84 height 10
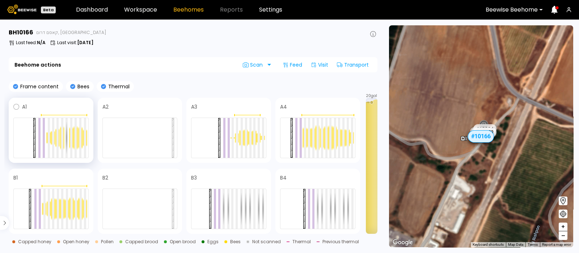
click at [70, 139] on div at bounding box center [71, 138] width 4 height 22
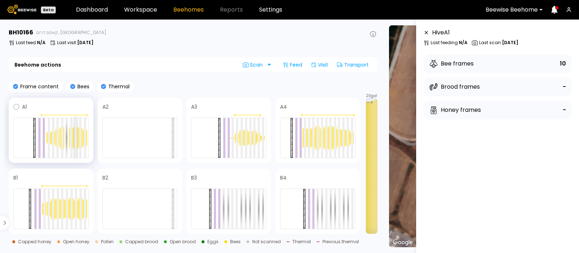
click at [75, 144] on div at bounding box center [76, 138] width 2 height 40
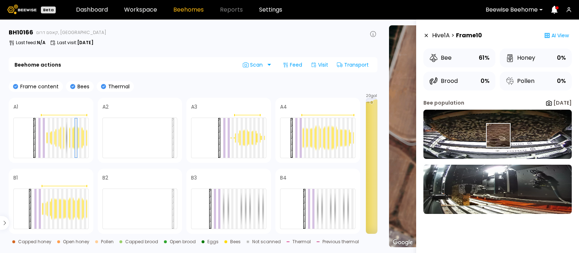
click at [497, 135] on img at bounding box center [498, 134] width 148 height 49
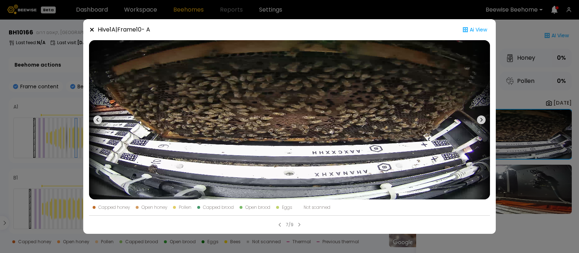
click at [92, 30] on icon at bounding box center [92, 30] width 4 height 4
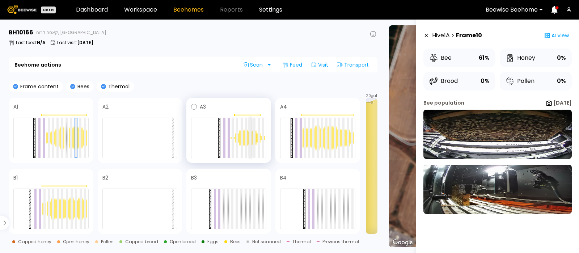
click at [250, 138] on div at bounding box center [250, 138] width 2 height 40
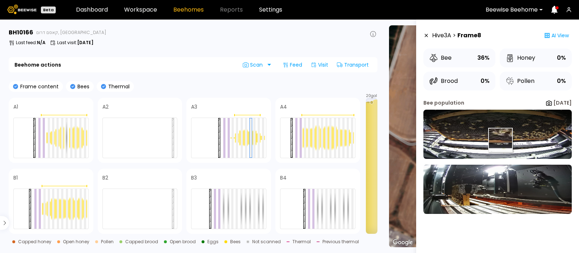
click at [500, 140] on img at bounding box center [498, 134] width 148 height 49
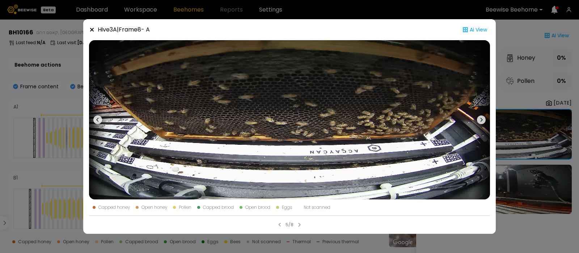
click at [90, 29] on icon at bounding box center [92, 30] width 6 height 6
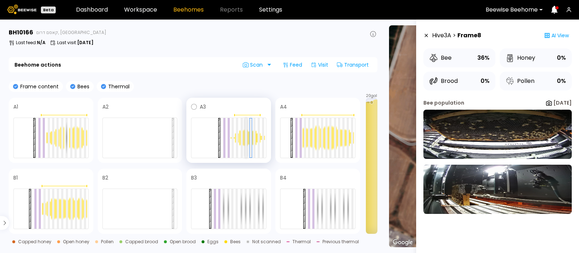
click at [245, 136] on div at bounding box center [246, 138] width 2 height 40
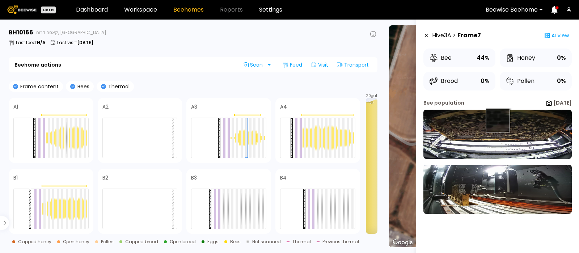
click at [498, 120] on img at bounding box center [498, 134] width 148 height 49
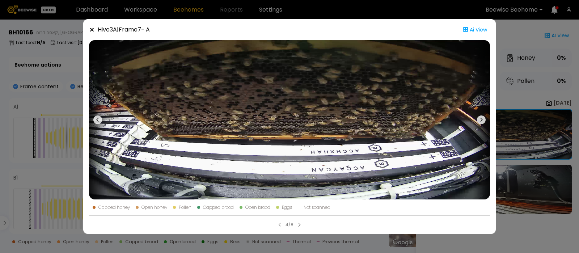
click at [91, 30] on icon at bounding box center [92, 30] width 4 height 4
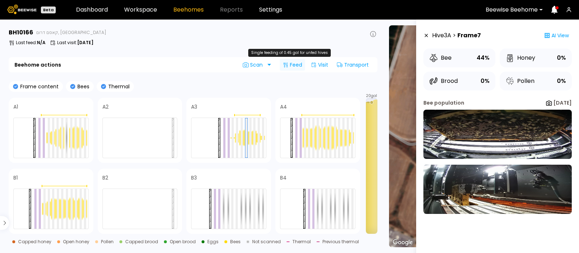
click at [297, 65] on div "Feed" at bounding box center [292, 65] width 25 height 12
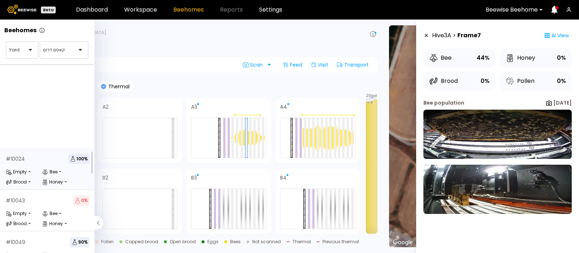
scroll to position [273, 0]
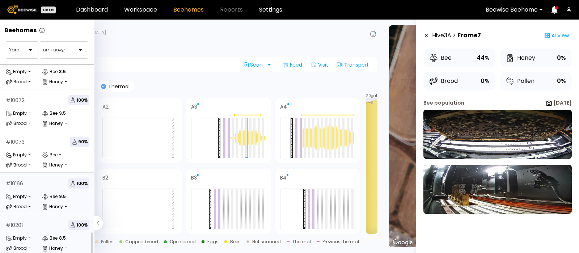
click at [24, 226] on div "# 10201 100 % Empty - Bee 8.5 Brood - Honey -" at bounding box center [47, 235] width 95 height 42
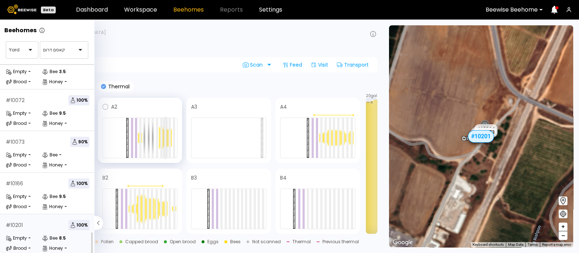
scroll to position [254, 0]
